Goal: Task Accomplishment & Management: Complete application form

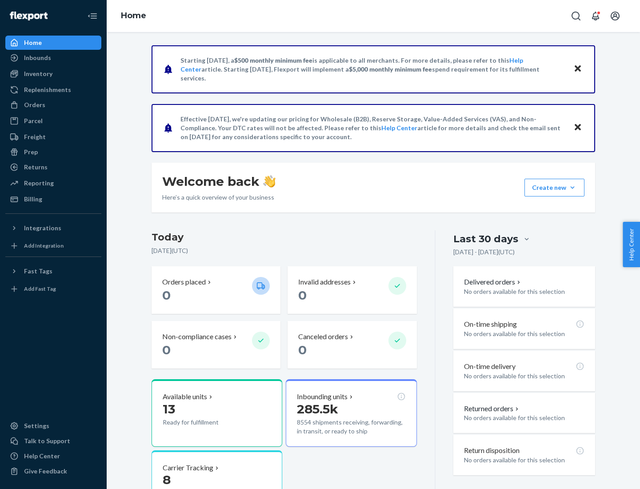
click at [573, 188] on button "Create new Create new inbound Create new order Create new product" at bounding box center [555, 188] width 60 height 18
click at [53, 58] on div "Inbounds" at bounding box center [53, 58] width 94 height 12
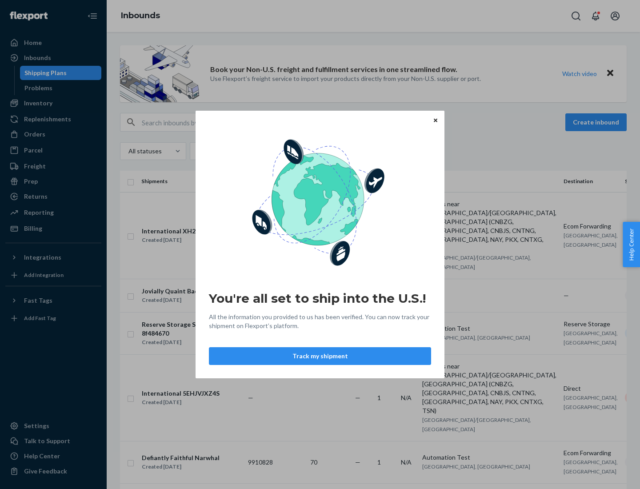
click at [320, 356] on button "Track my shipment" at bounding box center [320, 356] width 222 height 18
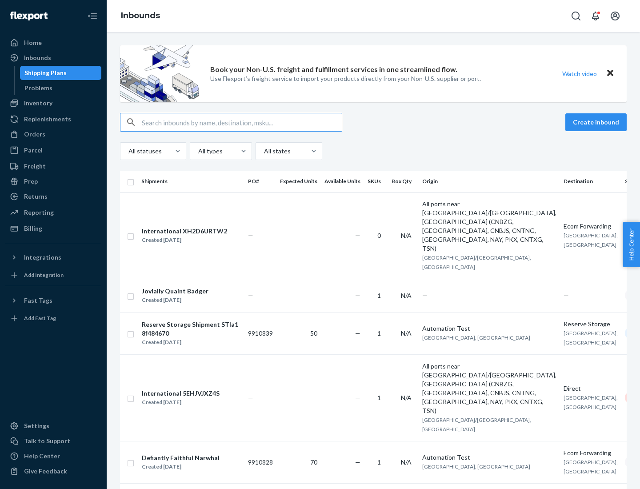
click at [598, 122] on button "Create inbound" at bounding box center [596, 122] width 61 height 18
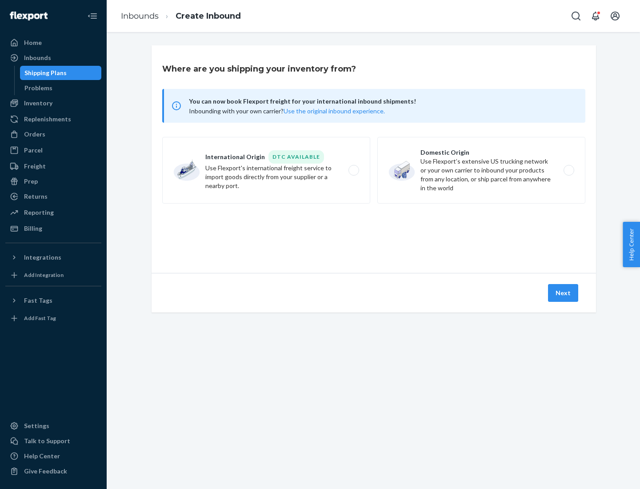
click at [266, 170] on label "International Origin DTC Available Use Flexport's international freight service…" at bounding box center [266, 170] width 208 height 67
click at [354, 170] on input "International Origin DTC Available Use Flexport's international freight service…" at bounding box center [357, 171] width 6 height 6
radio input "true"
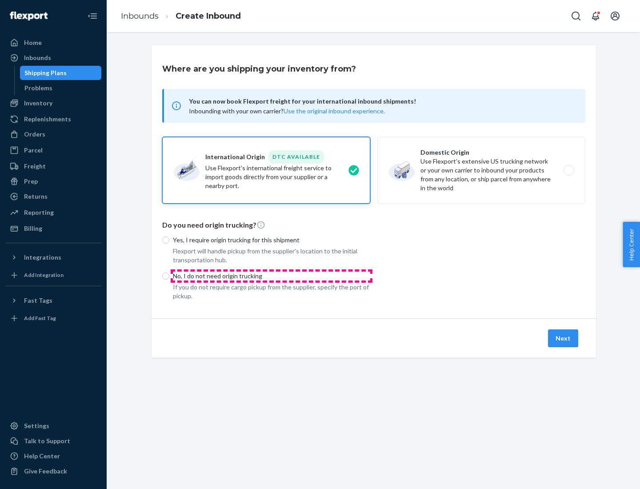
click at [272, 276] on p "No, I do not need origin trucking" at bounding box center [271, 276] width 197 height 9
click at [169, 276] on input "No, I do not need origin trucking" at bounding box center [165, 276] width 7 height 7
radio input "true"
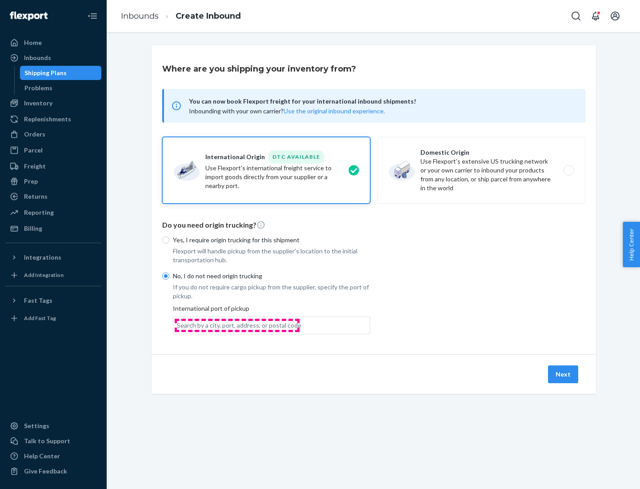
click at [237, 325] on div "Search by a city, port, address, or postal code" at bounding box center [239, 325] width 125 height 9
click at [178, 325] on input "Search by a city, port, address, or postal code" at bounding box center [177, 325] width 1 height 9
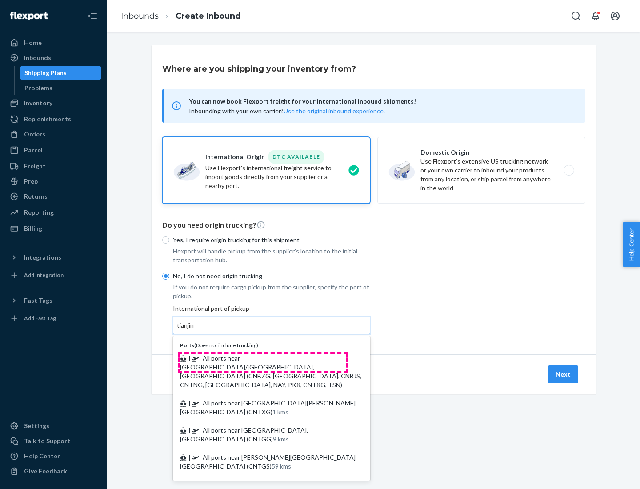
click at [263, 358] on span "| All ports near [GEOGRAPHIC_DATA]/[GEOGRAPHIC_DATA], [GEOGRAPHIC_DATA] (CNBZG,…" at bounding box center [270, 371] width 181 height 34
click at [195, 330] on input "tianjin" at bounding box center [186, 325] width 18 height 9
type input "All ports near [GEOGRAPHIC_DATA]/[GEOGRAPHIC_DATA], [GEOGRAPHIC_DATA] (CNBZG, […"
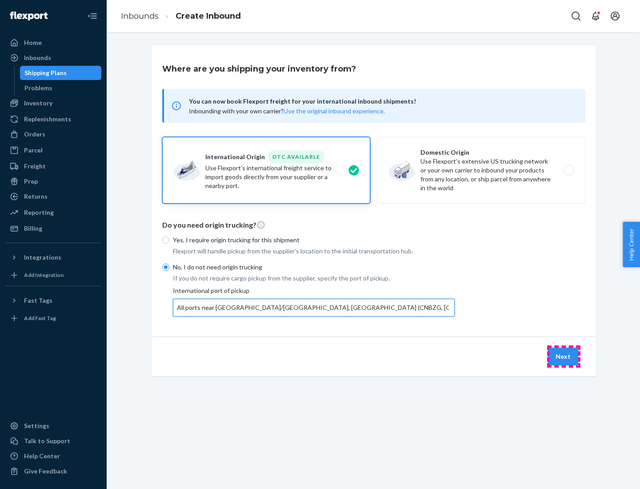
click at [564, 356] on button "Next" at bounding box center [563, 357] width 30 height 18
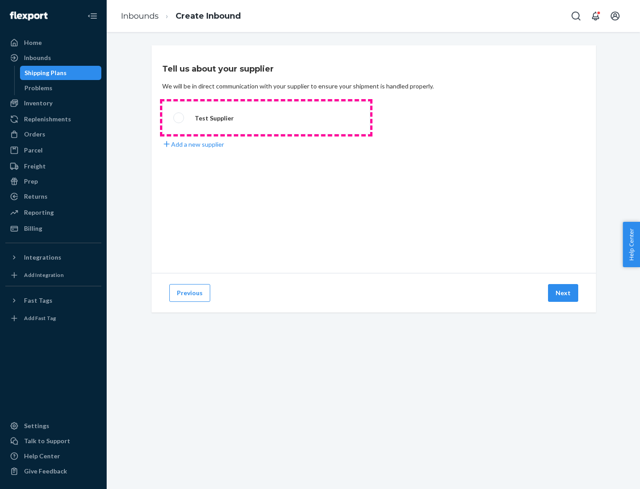
click at [266, 118] on label "Test Supplier" at bounding box center [266, 117] width 208 height 33
click at [179, 118] on input "Test Supplier" at bounding box center [176, 118] width 6 height 6
radio input "true"
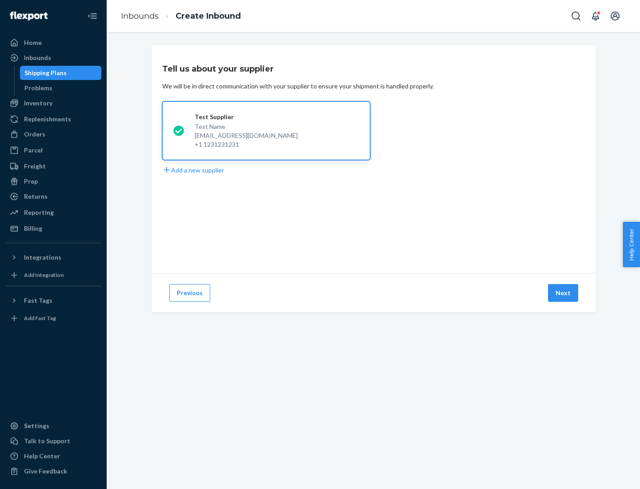
click at [564, 293] on button "Next" at bounding box center [563, 293] width 30 height 18
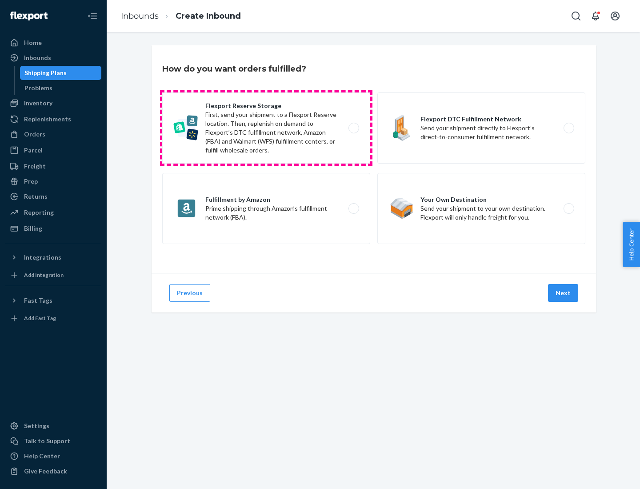
click at [266, 128] on label "Flexport Reserve Storage First, send your shipment to a Flexport Reserve locati…" at bounding box center [266, 128] width 208 height 71
click at [354, 128] on input "Flexport Reserve Storage First, send your shipment to a Flexport Reserve locati…" at bounding box center [357, 128] width 6 height 6
radio input "true"
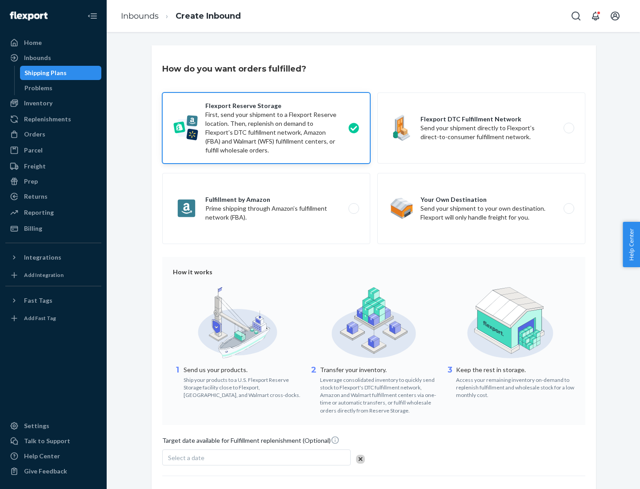
scroll to position [73, 0]
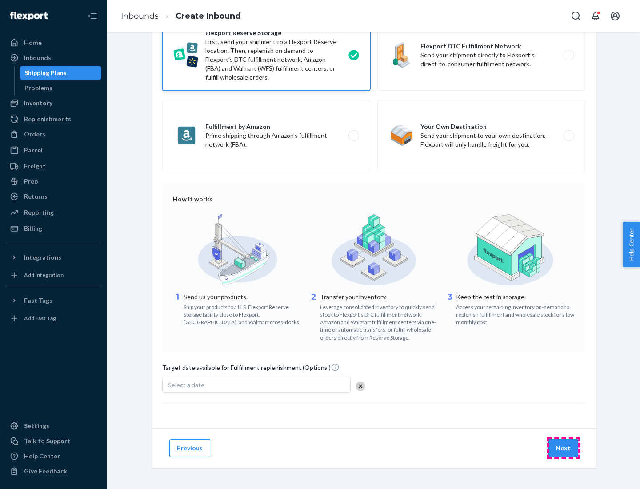
click at [564, 448] on button "Next" at bounding box center [563, 448] width 30 height 18
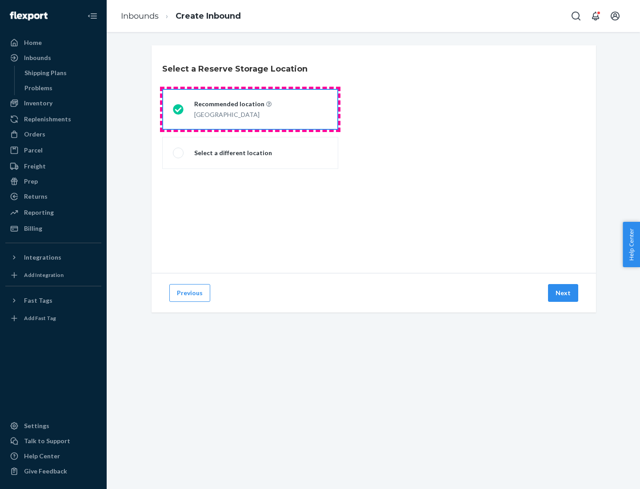
click at [250, 109] on div "[GEOGRAPHIC_DATA]" at bounding box center [232, 114] width 77 height 11
click at [179, 109] on input "Recommended location [GEOGRAPHIC_DATA]" at bounding box center [176, 110] width 6 height 6
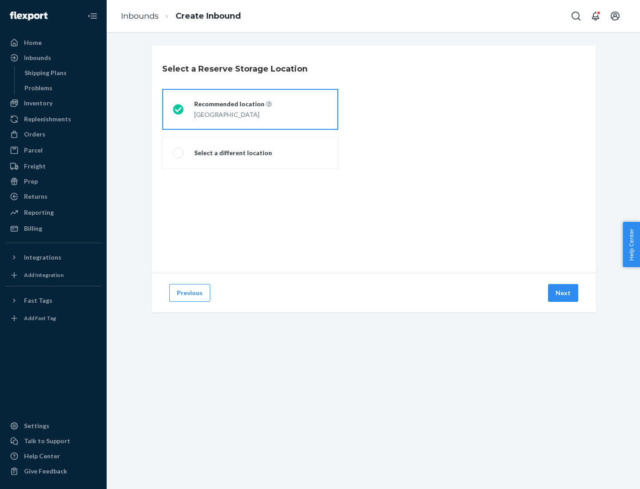
click at [564, 293] on button "Next" at bounding box center [563, 293] width 30 height 18
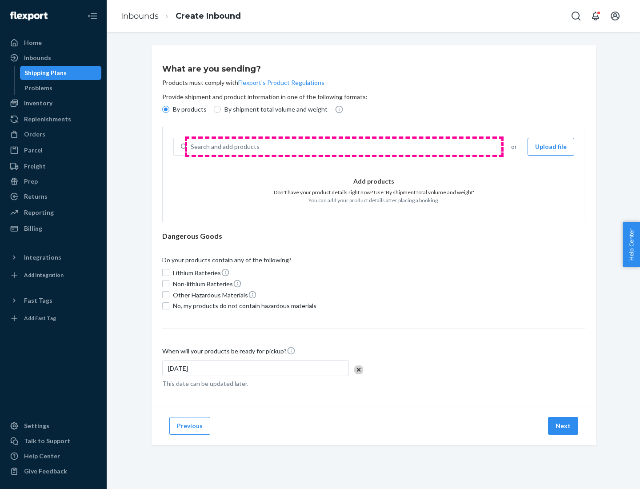
click at [344, 147] on div "Search and add products" at bounding box center [343, 147] width 313 height 16
click at [192, 147] on input "Search and add products" at bounding box center [191, 146] width 1 height 9
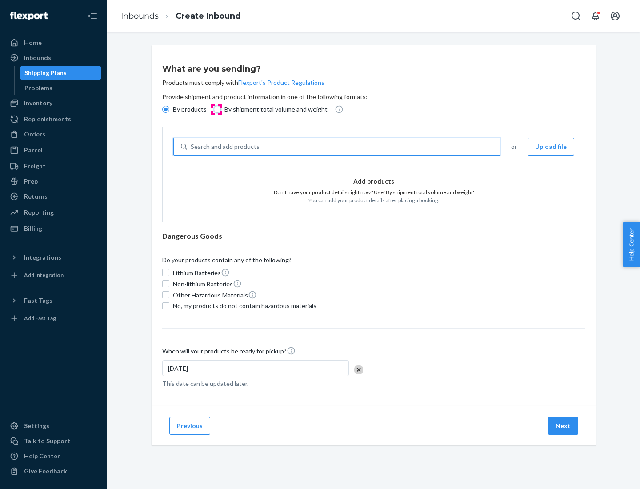
click at [216, 109] on input "By shipment total volume and weight" at bounding box center [217, 109] width 7 height 7
radio input "true"
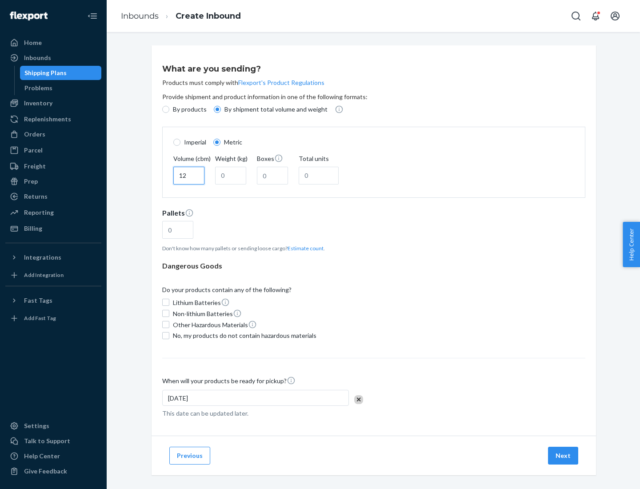
type input "12"
type input "22"
type input "222"
type input "121"
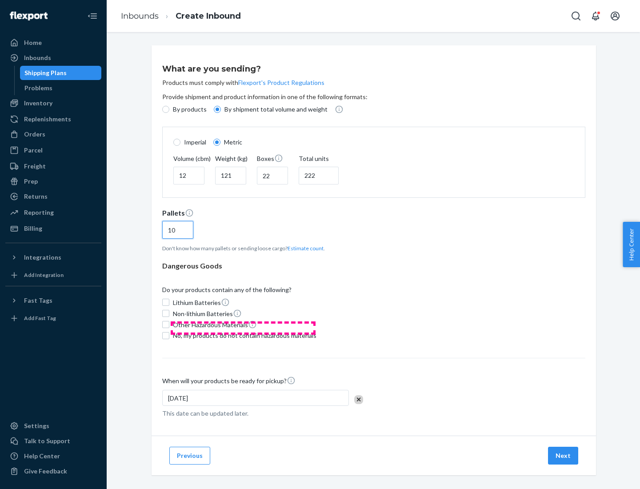
scroll to position [8, 0]
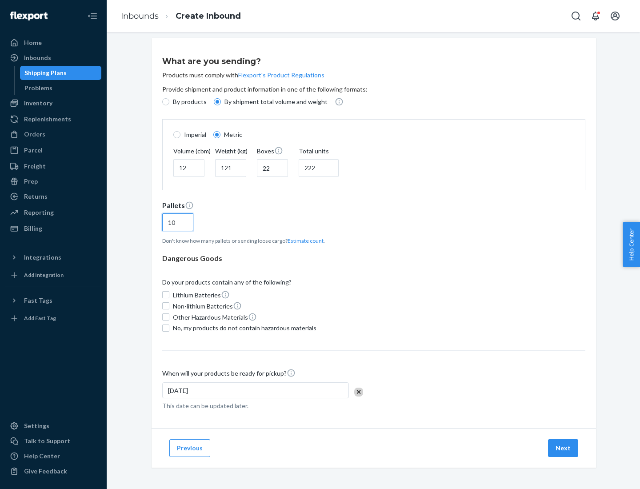
type input "10"
click at [243, 328] on span "No, my products do not contain hazardous materials" at bounding box center [245, 328] width 144 height 9
click at [169, 328] on input "No, my products do not contain hazardous materials" at bounding box center [165, 328] width 7 height 7
checkbox input "true"
click at [564, 448] on button "Next" at bounding box center [563, 448] width 30 height 18
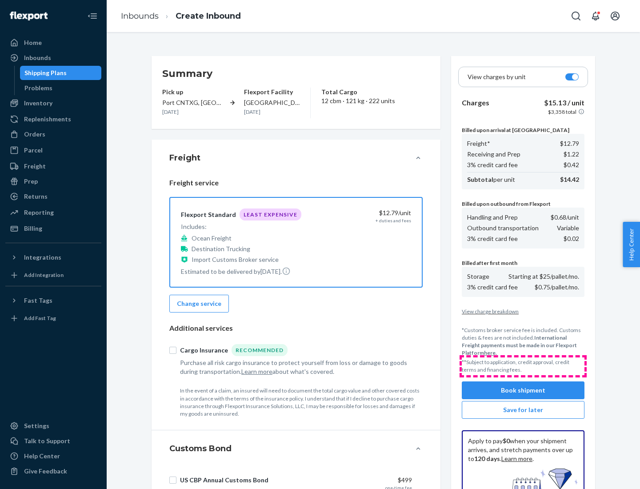
scroll to position [130, 0]
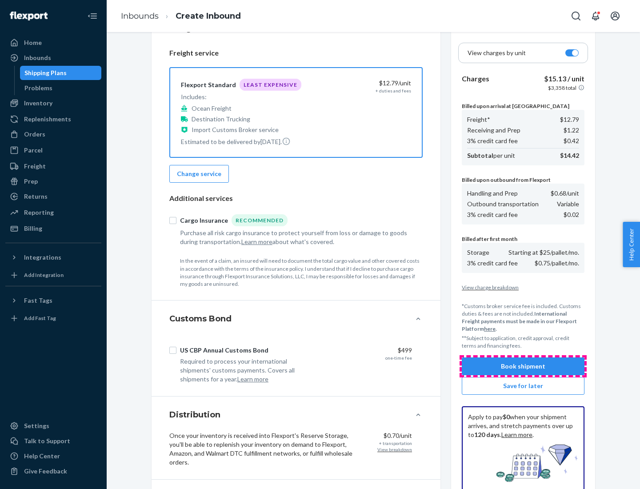
click at [523, 366] on button "Book shipment" at bounding box center [523, 367] width 123 height 18
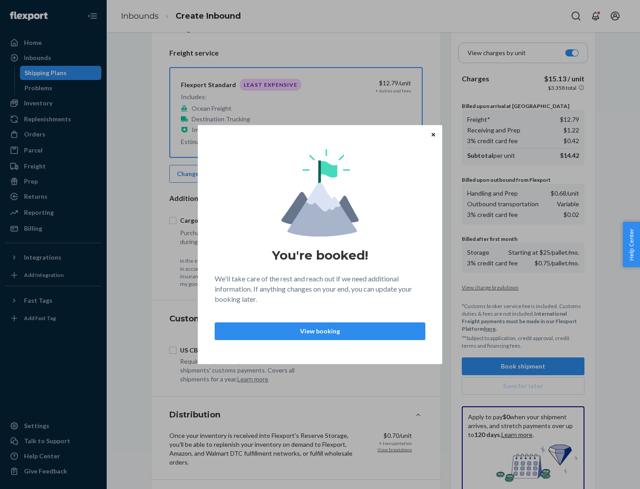
click at [320, 331] on p "View booking" at bounding box center [320, 331] width 196 height 9
